Goal: Task Accomplishment & Management: Complete application form

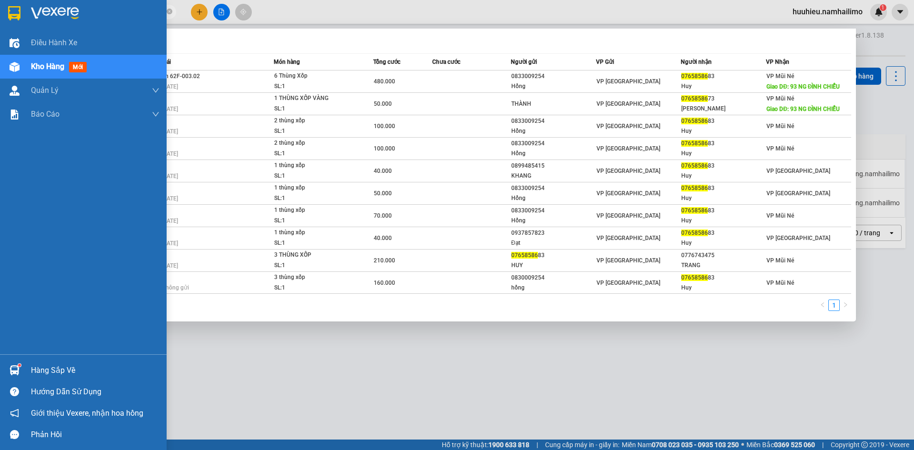
click at [49, 66] on span "Kho hàng" at bounding box center [47, 66] width 33 height 9
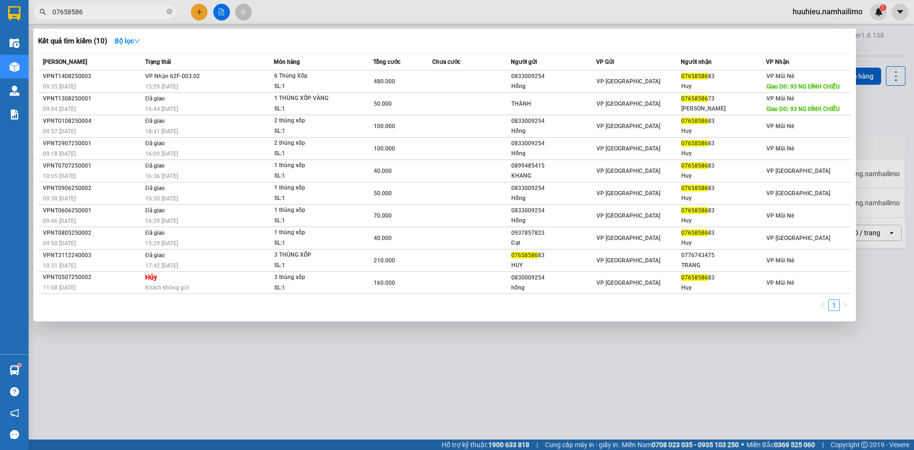
click at [352, 42] on div "Kết quả tìm kiếm ( 10 ) Bộ lọc" at bounding box center [444, 40] width 813 height 15
click at [287, 11] on div at bounding box center [457, 225] width 914 height 450
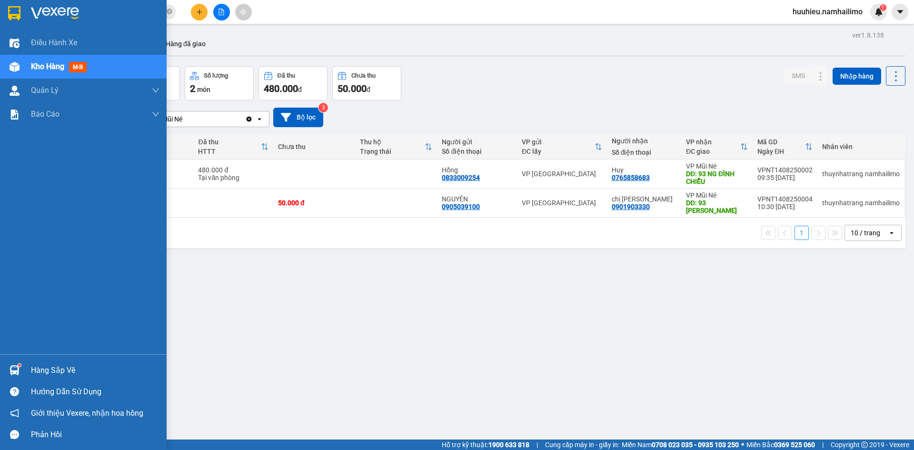
click at [47, 68] on span "Kho hàng" at bounding box center [47, 66] width 33 height 9
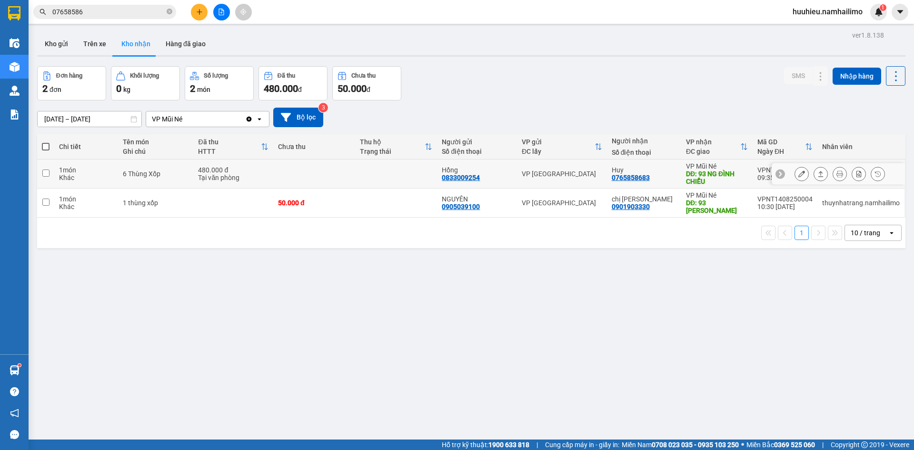
click at [47, 172] on input "checkbox" at bounding box center [45, 172] width 7 height 7
checkbox input "true"
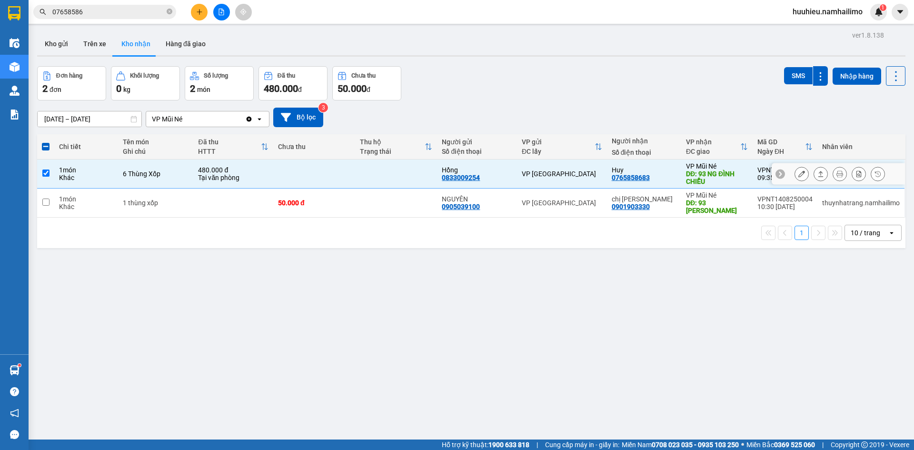
click at [798, 171] on icon at bounding box center [801, 173] width 7 height 7
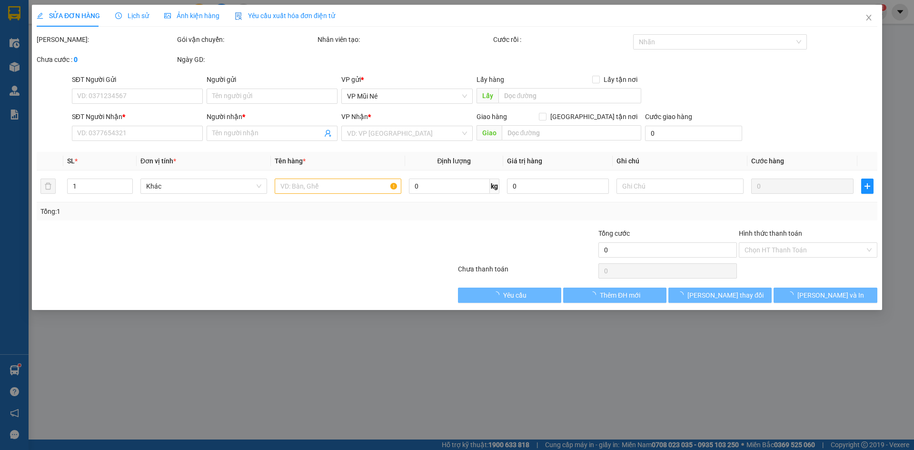
type input "0833009254"
type input "Hồng"
type input "0765858683"
type input "Huy"
type input "93 NG ĐÌNH CHIỂU"
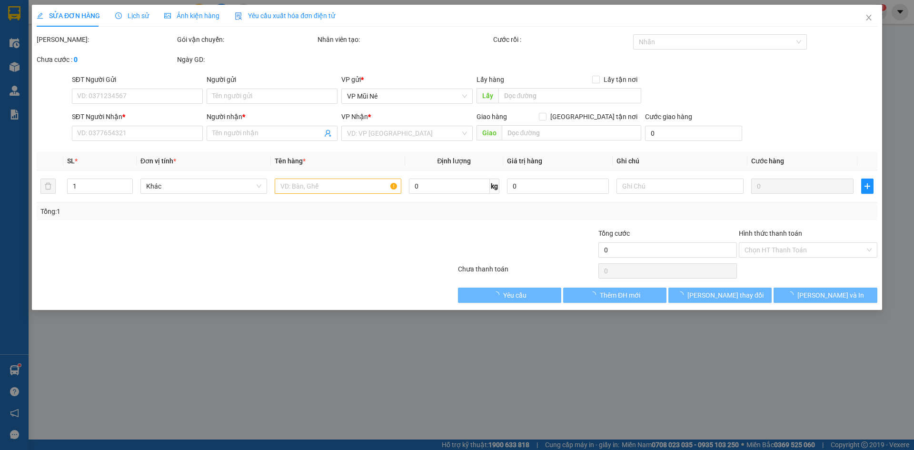
type input "480.000"
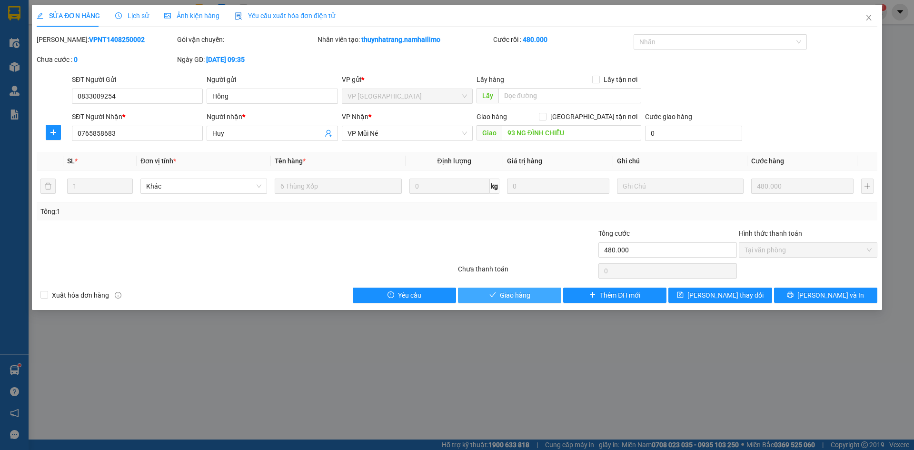
click at [507, 297] on span "Giao hàng" at bounding box center [515, 295] width 30 height 10
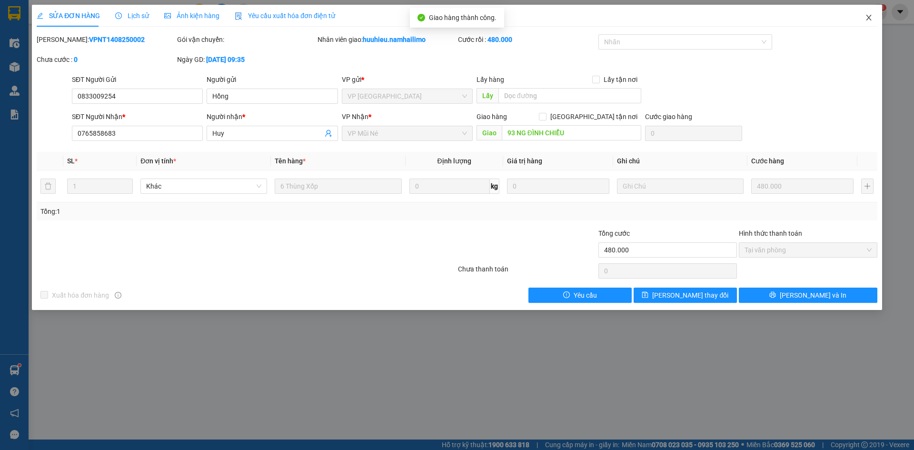
click at [869, 17] on icon "close" at bounding box center [869, 18] width 8 height 8
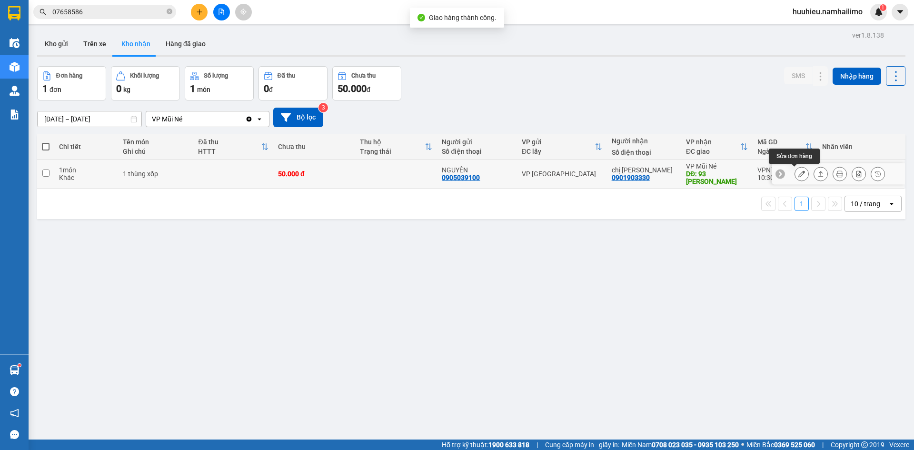
click at [798, 175] on icon at bounding box center [801, 173] width 7 height 7
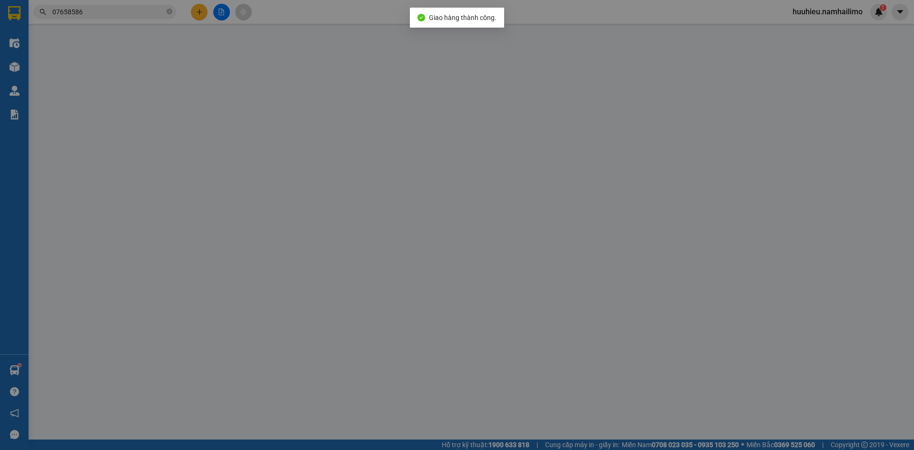
type input "0905039100"
type input "NGUYÊN"
type input "0901903330"
type input "chị [PERSON_NAME]"
type input "93 [PERSON_NAME]"
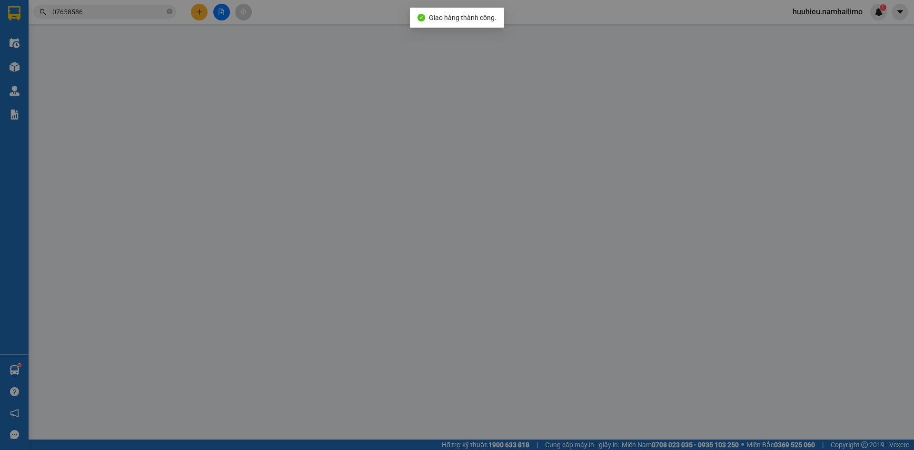
type input "50.000"
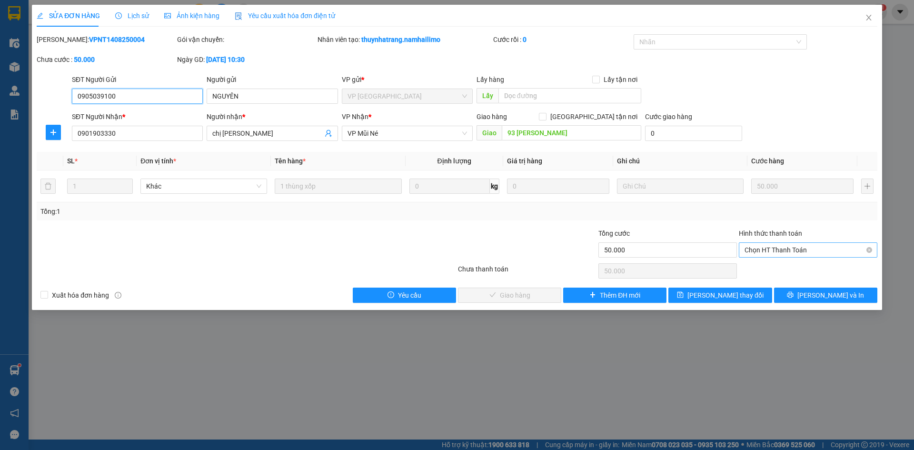
click at [767, 257] on div "Chọn HT Thanh Toán" at bounding box center [808, 249] width 139 height 15
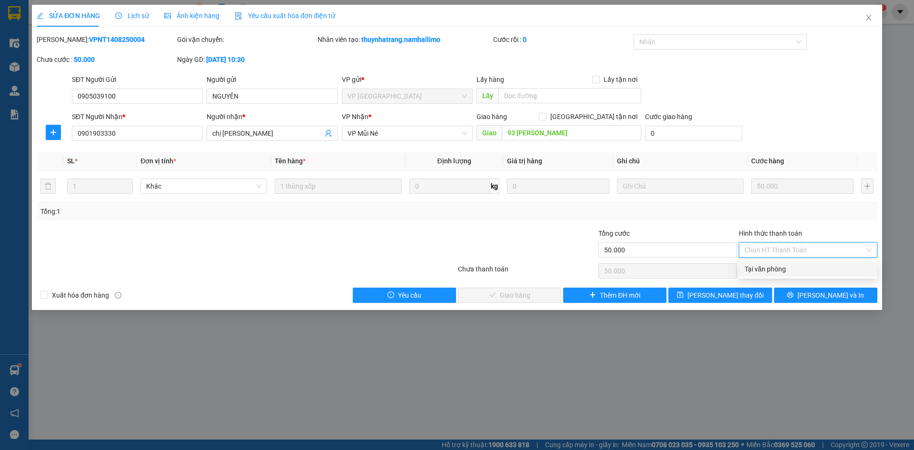
click at [764, 266] on div "Tại văn phòng" at bounding box center [807, 269] width 127 height 10
type input "0"
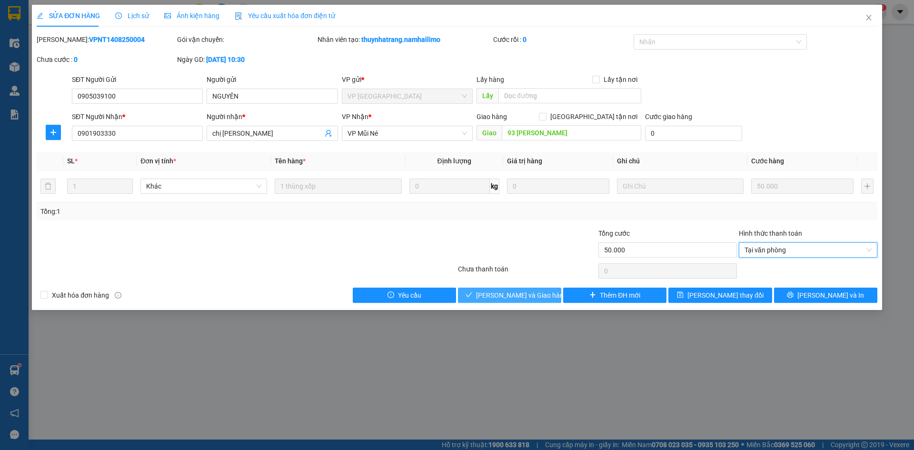
click at [498, 301] on button "[PERSON_NAME] và Giao hàng" at bounding box center [509, 295] width 103 height 15
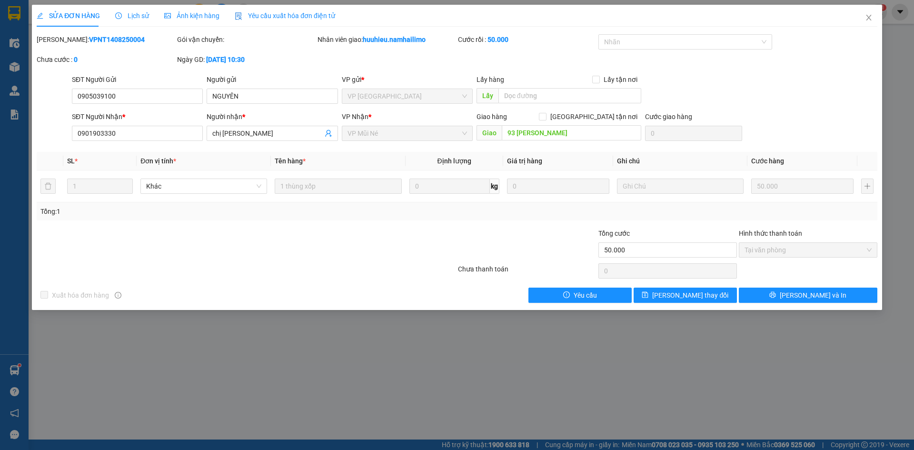
click at [206, 384] on div "SỬA ĐƠN HÀNG Lịch sử Ảnh kiện hàng Yêu cầu xuất hóa đơn điện tử Total Paid Fee …" at bounding box center [457, 225] width 914 height 450
click at [867, 20] on icon "close" at bounding box center [868, 18] width 5 height 6
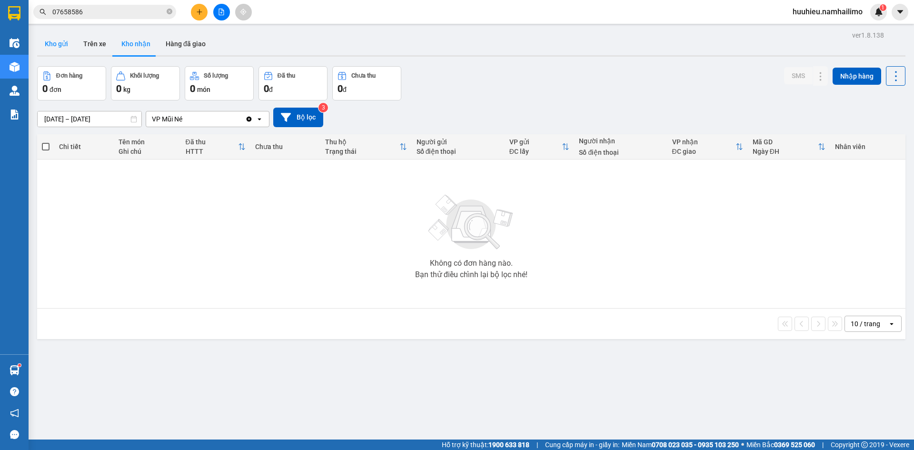
click at [57, 48] on button "Kho gửi" at bounding box center [56, 43] width 39 height 23
click at [87, 47] on button "Trên xe" at bounding box center [95, 43] width 38 height 23
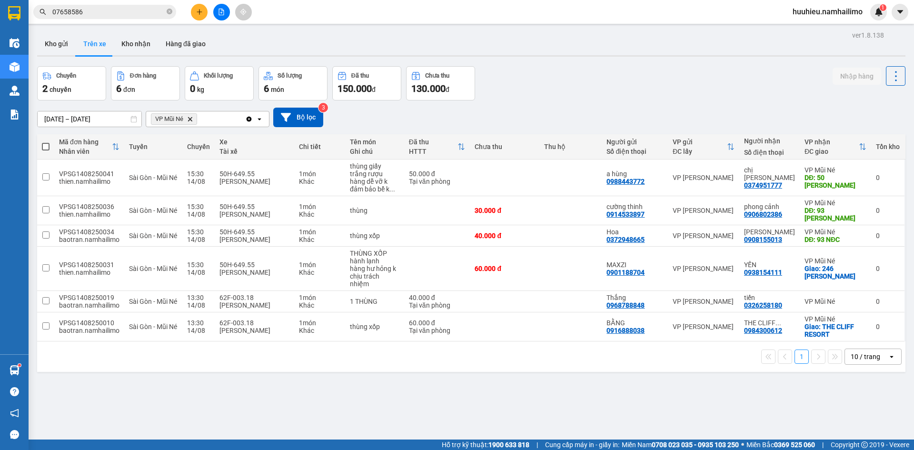
click at [94, 9] on input "07658586" at bounding box center [108, 12] width 112 height 10
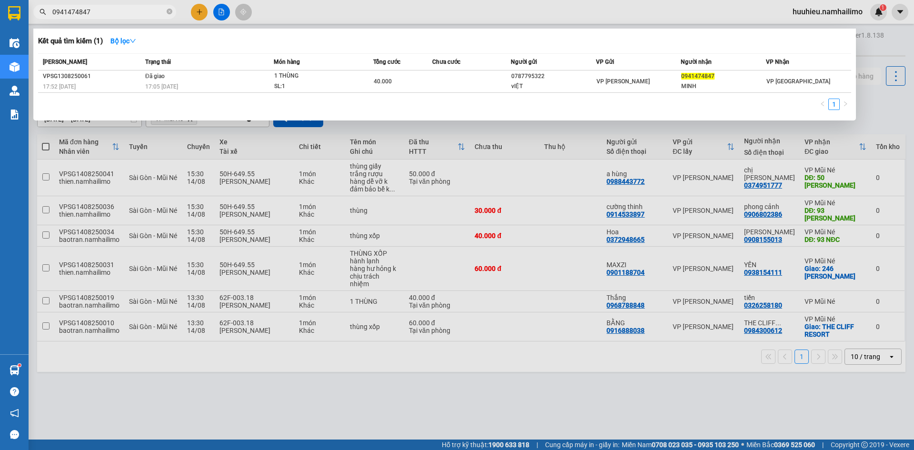
type input "0941474847"
click at [335, 420] on div at bounding box center [457, 225] width 914 height 450
